Goal: Information Seeking & Learning: Learn about a topic

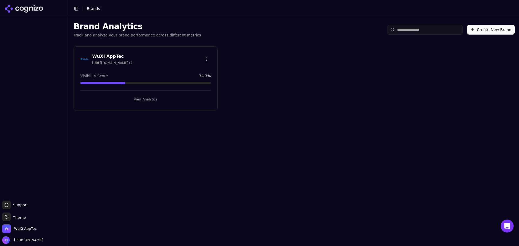
click at [173, 102] on button "View Analytics" at bounding box center [145, 99] width 130 height 9
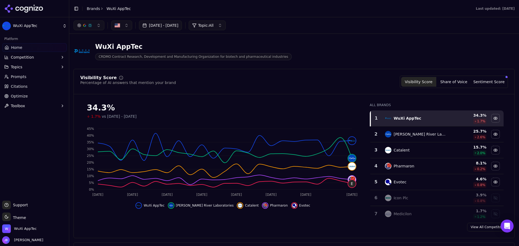
click at [49, 62] on ul "Home Competition Topics Prompts Citations Optimize Toolbox" at bounding box center [34, 76] width 65 height 67
click at [49, 63] on button "Topics" at bounding box center [34, 67] width 65 height 9
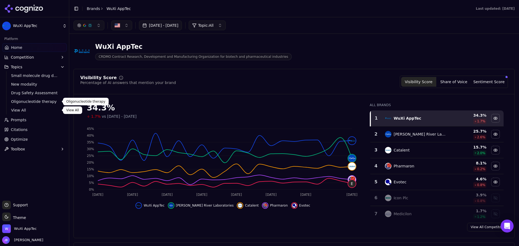
click at [22, 107] on link "View All" at bounding box center [34, 110] width 51 height 8
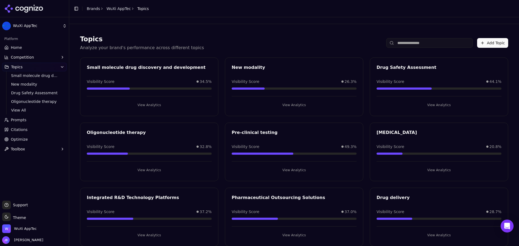
click at [491, 46] on button "Add Topic" at bounding box center [492, 43] width 31 height 10
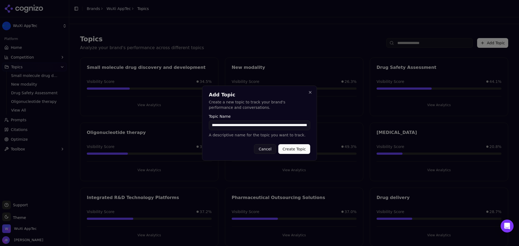
drag, startPoint x: 265, startPoint y: 128, endPoint x: 177, endPoint y: 106, distance: 90.1
click at [177, 106] on body "WuXi AppTec Platform Home Competition Topics Small molecule drug discovery and …" at bounding box center [259, 123] width 519 height 246
type input "**********"
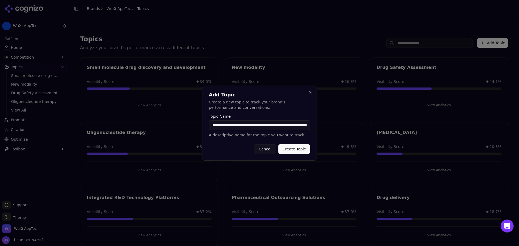
click at [263, 146] on button "Cancel" at bounding box center [265, 149] width 22 height 10
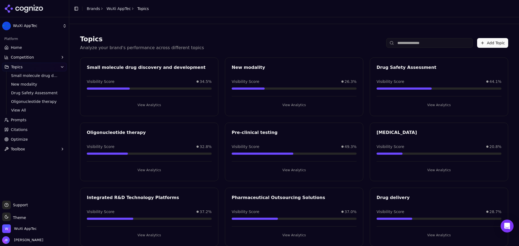
click at [44, 117] on link "Prompts" at bounding box center [34, 120] width 65 height 9
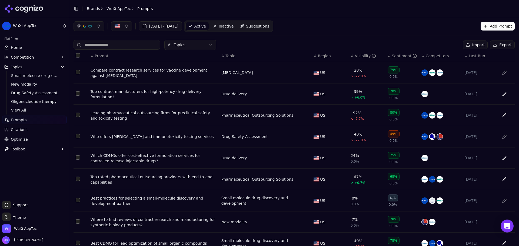
click at [484, 43] on button "Import" at bounding box center [474, 45] width 25 height 9
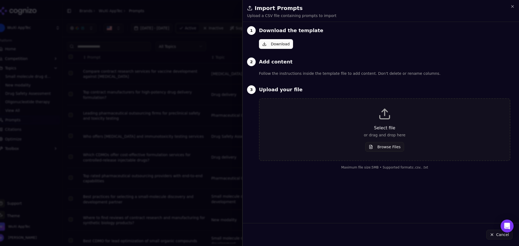
click at [278, 47] on button "Download" at bounding box center [276, 44] width 34 height 10
click at [385, 140] on div "Select file or drag and drop here Browse Files" at bounding box center [384, 129] width 233 height 44
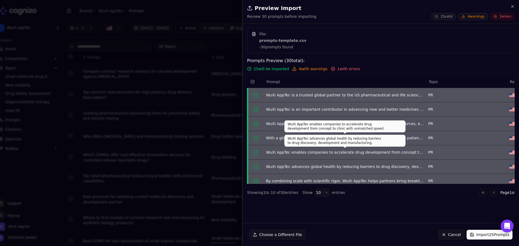
scroll to position [51, 0]
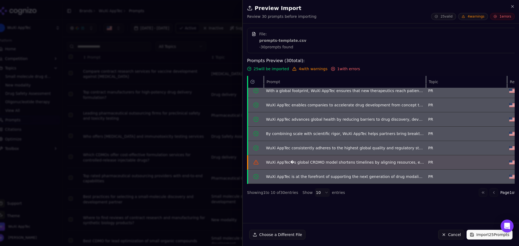
click at [485, 234] on button "Import 25 Prompts" at bounding box center [489, 235] width 46 height 10
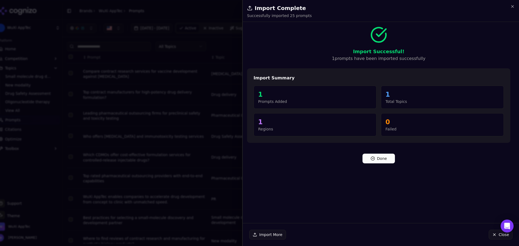
click at [381, 155] on button "Done" at bounding box center [378, 159] width 32 height 10
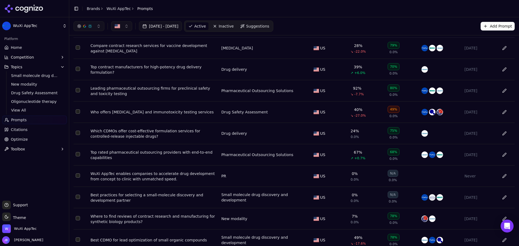
scroll to position [47, 0]
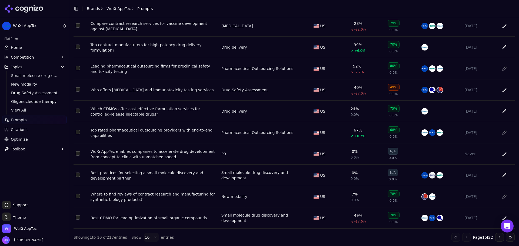
click at [370, 1] on header "Toggle Sidebar Brands WuXi AppTec Prompts" at bounding box center [293, 8] width 449 height 17
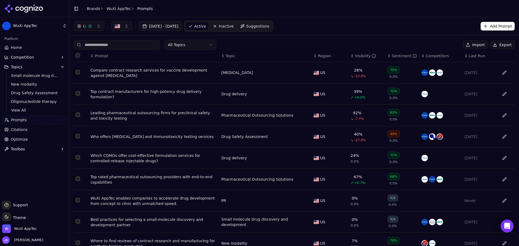
click at [474, 46] on button "Import" at bounding box center [474, 45] width 25 height 9
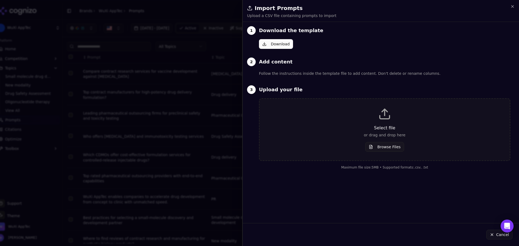
click at [390, 140] on div "Select file or drag and drop here Browse Files" at bounding box center [384, 129] width 233 height 44
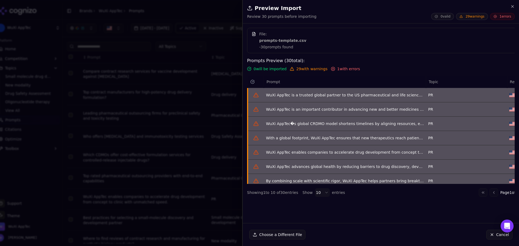
click at [499, 16] on span "1 errors" at bounding box center [502, 16] width 25 height 7
click at [492, 234] on button "Cancel" at bounding box center [499, 235] width 26 height 10
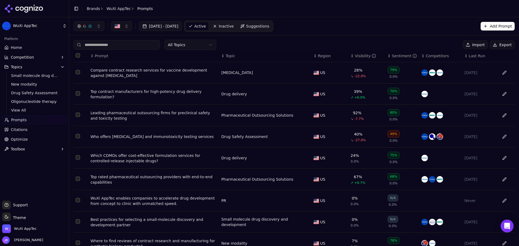
click at [221, 201] on div "PR" at bounding box center [223, 200] width 5 height 5
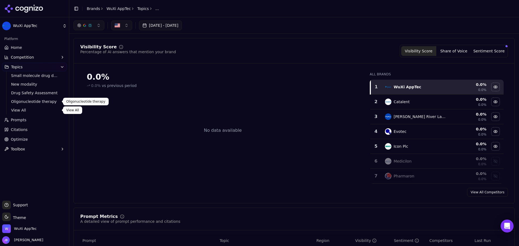
click at [21, 108] on span "View All" at bounding box center [34, 109] width 47 height 5
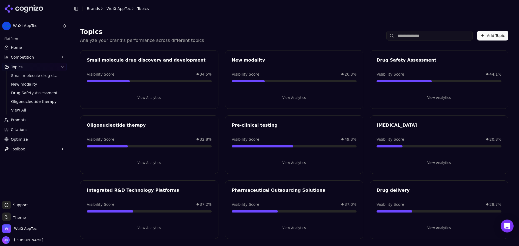
scroll to position [11, 0]
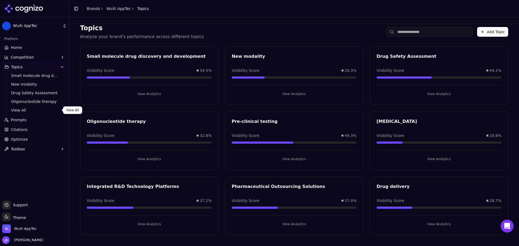
click at [30, 109] on span "View All" at bounding box center [34, 109] width 47 height 5
click at [26, 119] on link "Prompts" at bounding box center [34, 120] width 65 height 9
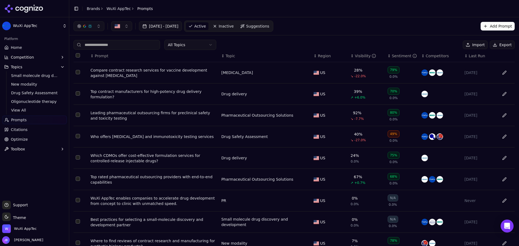
click at [222, 201] on div "PR" at bounding box center [223, 200] width 5 height 5
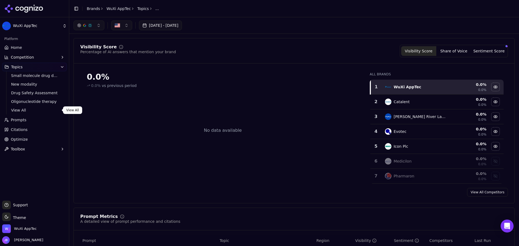
click at [41, 114] on link "View All" at bounding box center [34, 110] width 51 height 8
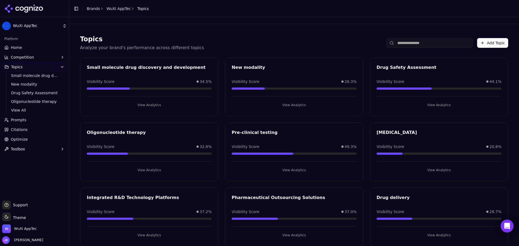
click at [40, 115] on html "WuXi AppTec Platform Home Competition Topics Small molecule drug discovery and …" at bounding box center [259, 123] width 519 height 246
click at [39, 117] on link "Prompts" at bounding box center [34, 120] width 65 height 9
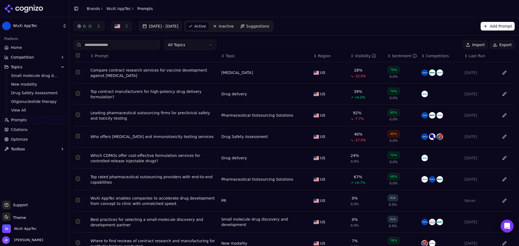
click at [502, 199] on button "Data table" at bounding box center [504, 200] width 9 height 9
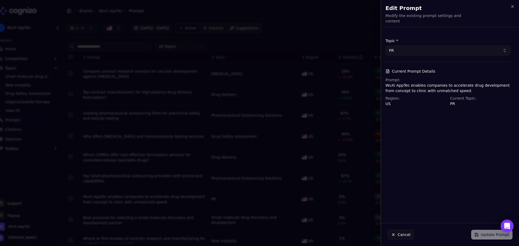
click at [406, 237] on button "Cancel" at bounding box center [400, 235] width 26 height 10
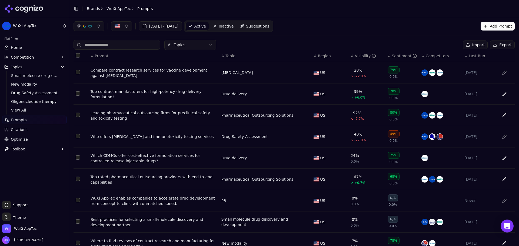
click at [268, 23] on link "Suggestions" at bounding box center [254, 26] width 35 height 9
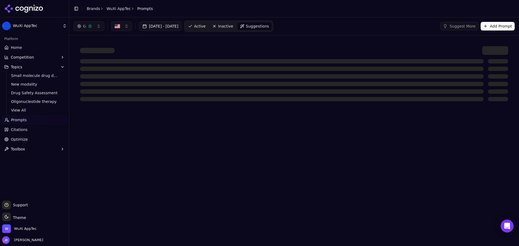
click at [30, 136] on link "Optimize" at bounding box center [34, 139] width 65 height 9
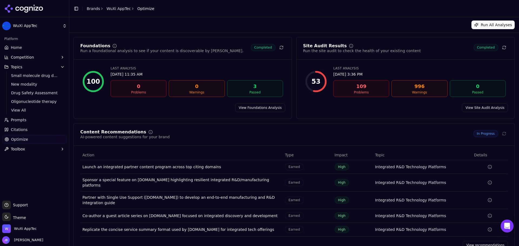
click at [42, 47] on link "Home" at bounding box center [34, 47] width 65 height 9
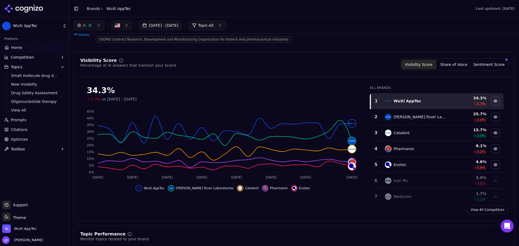
scroll to position [27, 0]
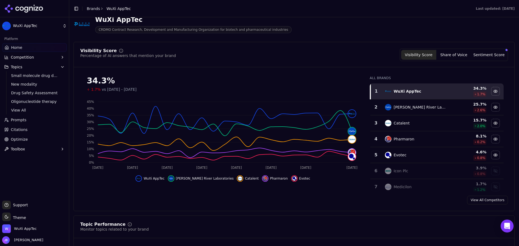
click at [418, 83] on div "All Brands 1 WuXi AppTec 34.3 % 1.7 % 2 [PERSON_NAME] River Laboratories 25.7 %…" at bounding box center [436, 132] width 142 height 120
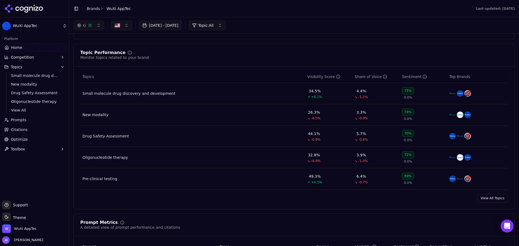
scroll to position [189, 0]
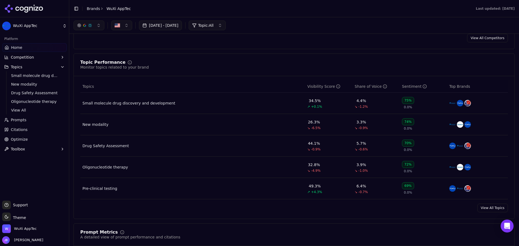
click at [126, 105] on div "Small molecule drug discovery and development" at bounding box center [128, 102] width 93 height 5
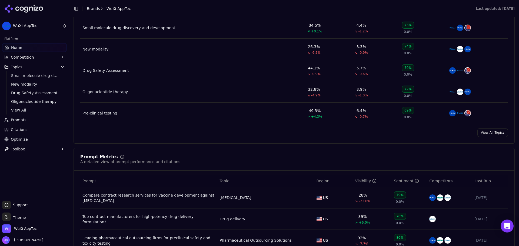
scroll to position [324, 0]
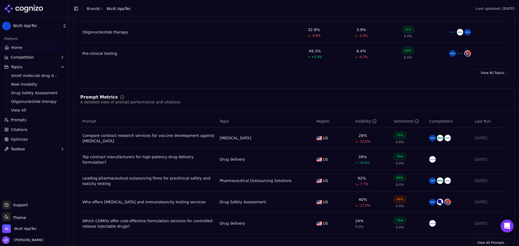
click at [155, 135] on div "Compare contract research services for vaccine development against [MEDICAL_DAT…" at bounding box center [148, 138] width 133 height 11
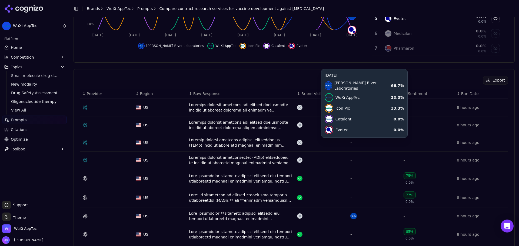
scroll to position [135, 0]
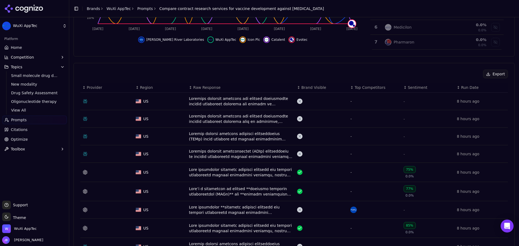
click at [248, 172] on div "Data table" at bounding box center [241, 172] width 104 height 11
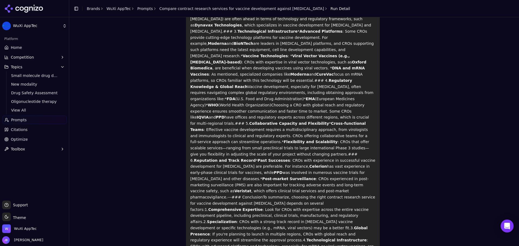
scroll to position [56, 0]
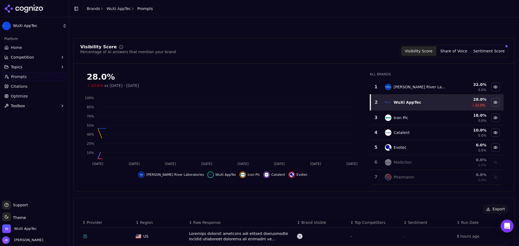
scroll to position [152, 0]
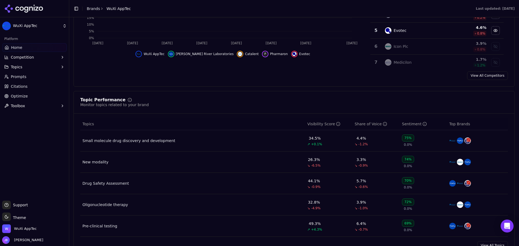
scroll to position [322, 0]
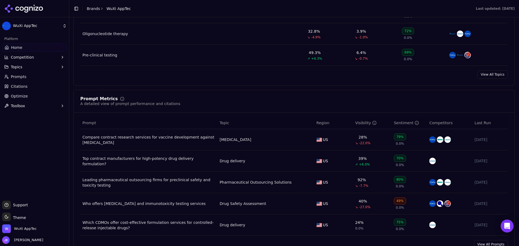
click at [43, 76] on link "Prompts" at bounding box center [34, 76] width 65 height 9
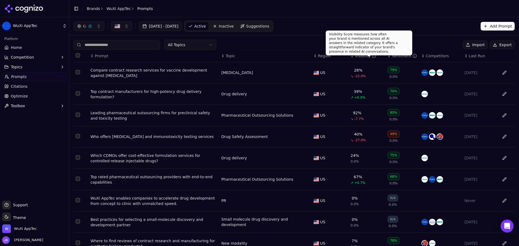
click at [362, 56] on div "Visibility" at bounding box center [365, 55] width 21 height 5
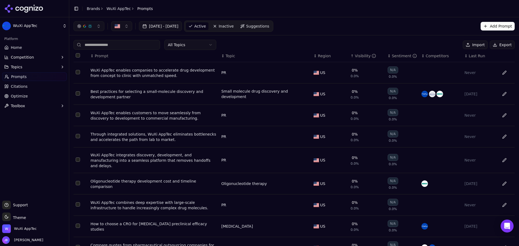
click at [362, 56] on div "Visibility" at bounding box center [365, 55] width 21 height 5
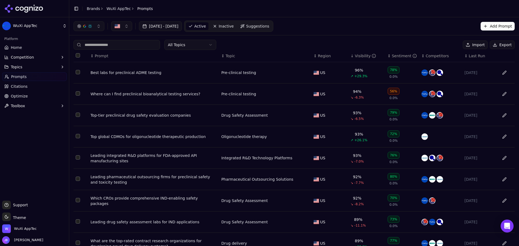
click at [147, 70] on td "Best labs for preclinical ADME testing" at bounding box center [153, 72] width 131 height 21
click at [147, 72] on div "Best labs for preclinical ADME testing" at bounding box center [153, 72] width 126 height 5
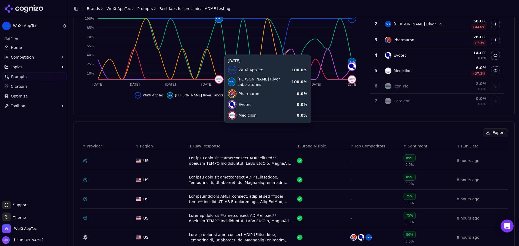
scroll to position [81, 0]
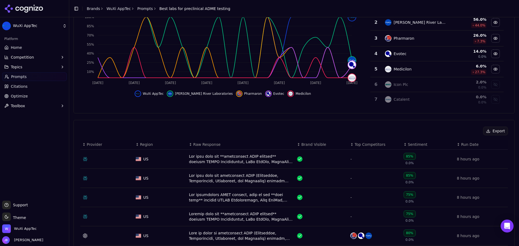
click at [214, 159] on div "Data table" at bounding box center [241, 159] width 104 height 11
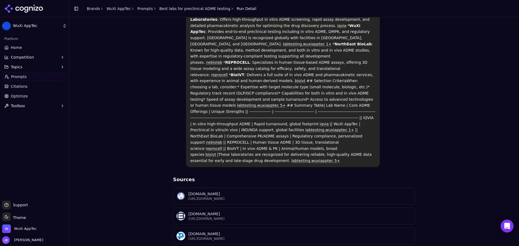
scroll to position [134, 0]
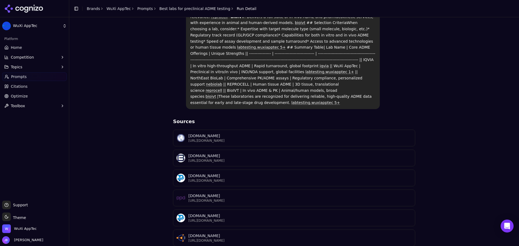
click at [204, 133] on p "[DOMAIN_NAME]" at bounding box center [299, 135] width 223 height 5
click at [239, 159] on p "[URL][DOMAIN_NAME]" at bounding box center [299, 161] width 223 height 4
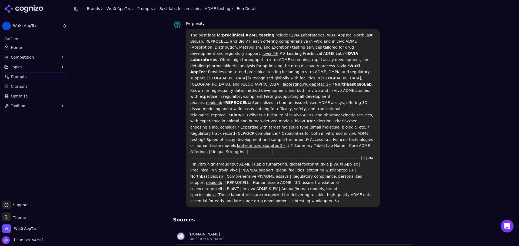
scroll to position [0, 0]
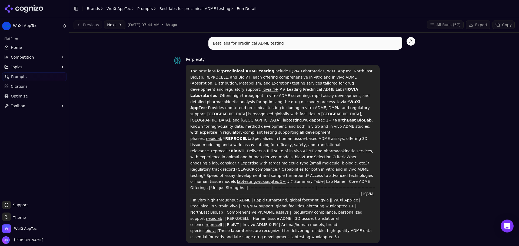
click at [237, 140] on p "The best labs for preclinical ADME testing include IQVIA Laboratories, WuXi App…" at bounding box center [282, 154] width 185 height 172
click at [233, 105] on p "The best labs for preclinical ADME testing include IQVIA Laboratories, WuXi App…" at bounding box center [282, 154] width 185 height 172
click at [195, 60] on span "Perplexity" at bounding box center [195, 59] width 19 height 4
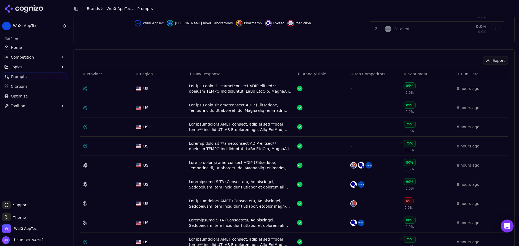
scroll to position [206, 0]
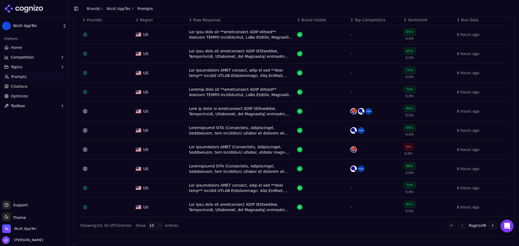
click at [182, 115] on td "US" at bounding box center [159, 111] width 53 height 19
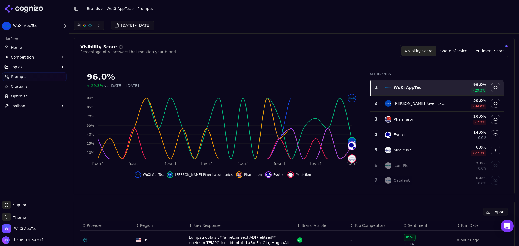
click at [35, 48] on link "Home" at bounding box center [34, 47] width 65 height 9
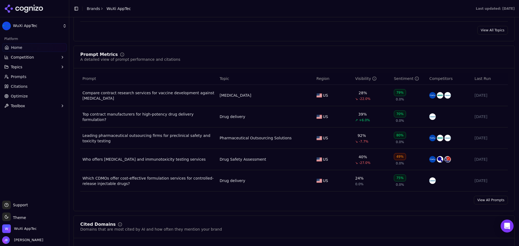
scroll to position [405, 0]
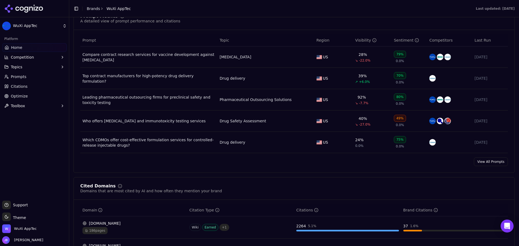
click at [364, 41] on div "Visibility" at bounding box center [365, 40] width 21 height 5
click at [357, 42] on div "Visibility" at bounding box center [365, 40] width 21 height 5
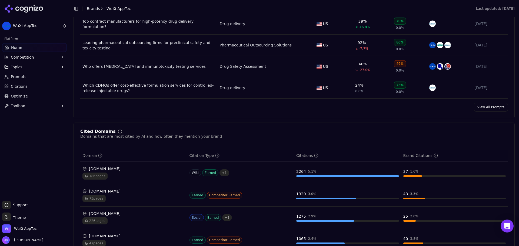
scroll to position [540, 0]
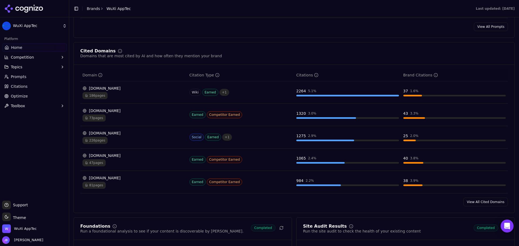
click at [111, 110] on div "[DOMAIN_NAME]" at bounding box center [133, 110] width 103 height 5
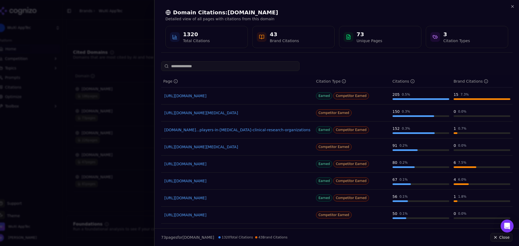
click at [213, 98] on link "[URL][DOMAIN_NAME]" at bounding box center [237, 95] width 146 height 5
click at [78, 67] on div at bounding box center [259, 123] width 519 height 246
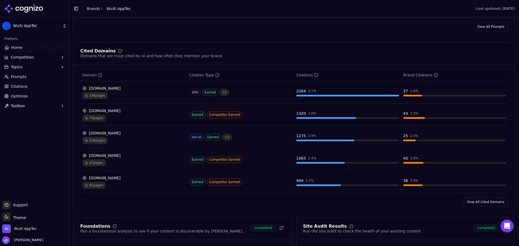
click at [439, 46] on div "Cited Domains Domains that are most cited by AI and how often they mention your…" at bounding box center [293, 127] width 441 height 171
click at [102, 133] on div "[DOMAIN_NAME]" at bounding box center [133, 132] width 103 height 5
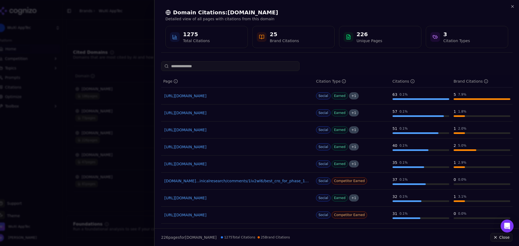
click at [211, 95] on link "[URL][DOMAIN_NAME]" at bounding box center [237, 95] width 146 height 5
click at [214, 110] on link "[URL][DOMAIN_NAME]" at bounding box center [237, 112] width 146 height 5
click at [93, 117] on div at bounding box center [259, 123] width 519 height 246
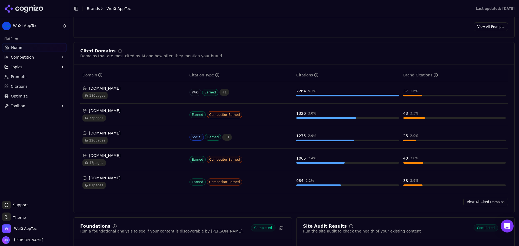
click at [109, 111] on div "[DOMAIN_NAME]" at bounding box center [133, 110] width 103 height 5
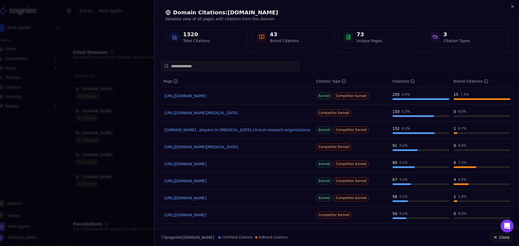
click at [193, 94] on link "[URL][DOMAIN_NAME]" at bounding box center [237, 95] width 146 height 5
click at [211, 147] on link "[URL][DOMAIN_NAME][MEDICAL_DATA]" at bounding box center [237, 146] width 146 height 5
click at [228, 164] on link "[URL][DOMAIN_NAME]" at bounding box center [237, 163] width 146 height 5
click at [248, 162] on link "[URL][DOMAIN_NAME]" at bounding box center [237, 163] width 146 height 5
click at [244, 180] on link "[URL][DOMAIN_NAME]" at bounding box center [237, 180] width 146 height 5
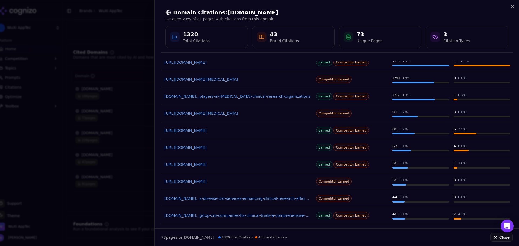
scroll to position [51, 0]
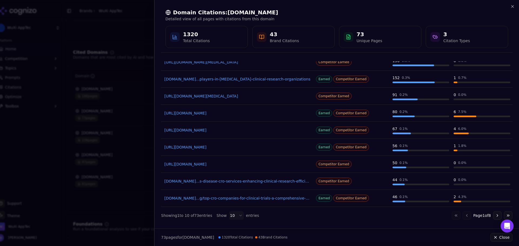
click at [131, 147] on div at bounding box center [259, 123] width 519 height 246
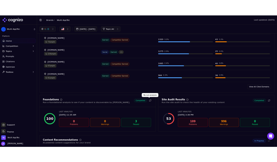
scroll to position [540, 0]
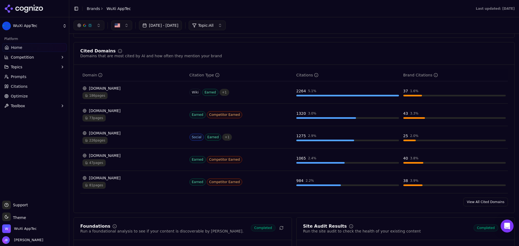
click at [113, 111] on div "[DOMAIN_NAME]" at bounding box center [133, 110] width 103 height 5
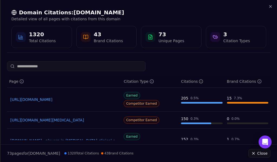
scroll to position [559, 0]
